Goal: Use online tool/utility

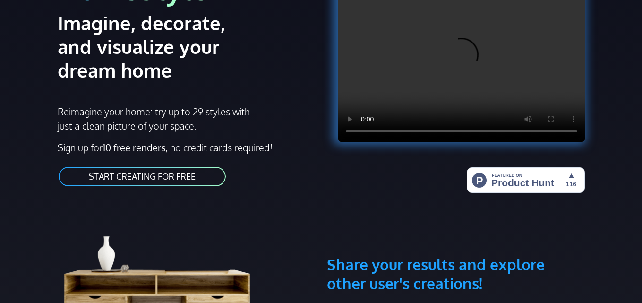
scroll to position [124, 0]
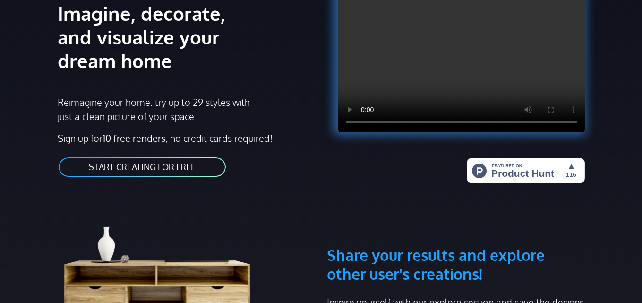
click at [170, 170] on link "START CREATING FOR FREE" at bounding box center [142, 166] width 169 height 21
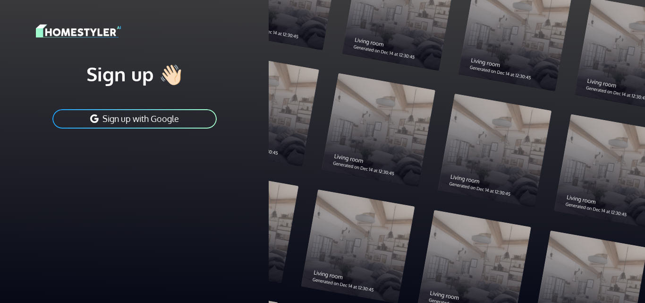
click at [135, 120] on button "Sign up with Google" at bounding box center [134, 118] width 166 height 21
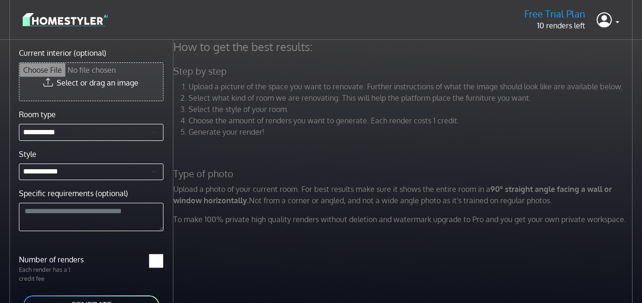
click at [106, 90] on input "Current interior (optional)" at bounding box center [91, 82] width 144 height 38
type input "**********"
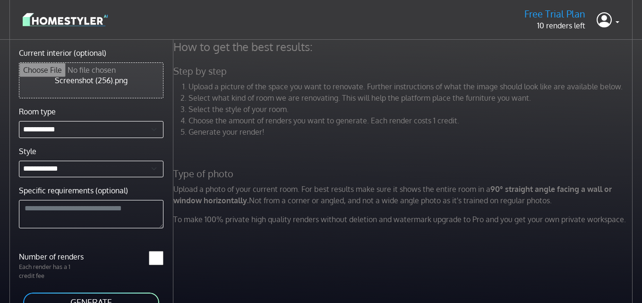
scroll to position [40, 0]
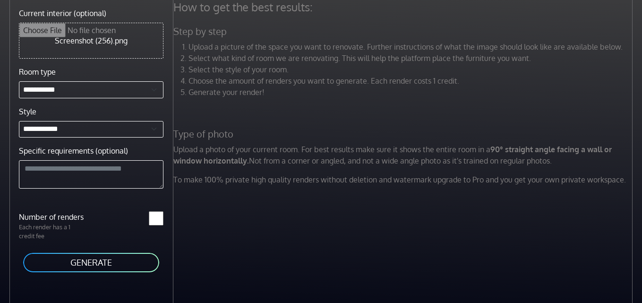
click at [122, 264] on button "GENERATE" at bounding box center [91, 262] width 138 height 21
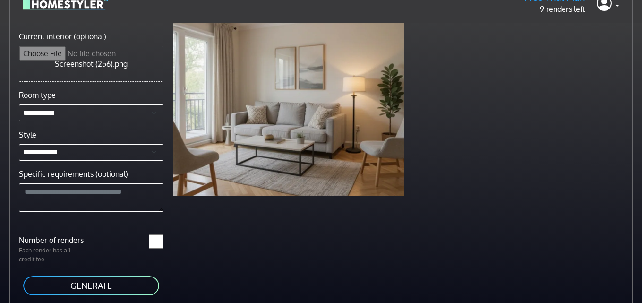
scroll to position [0, 0]
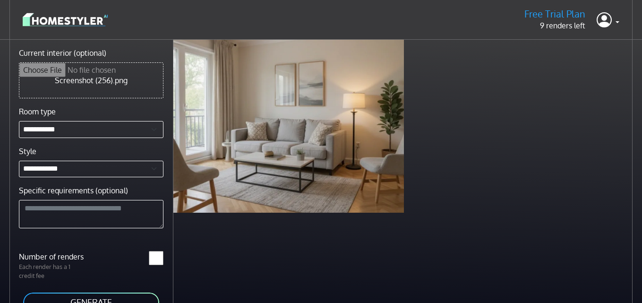
click at [81, 23] on img at bounding box center [65, 19] width 85 height 17
